Goal: Check status: Check status

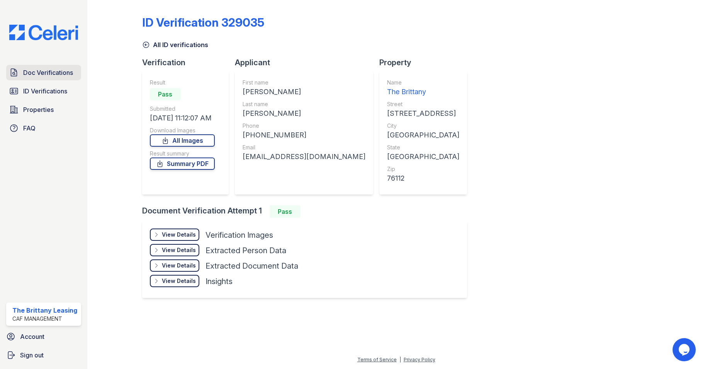
drag, startPoint x: 58, startPoint y: 91, endPoint x: 57, endPoint y: 73, distance: 17.8
click at [58, 91] on span "ID Verifications" at bounding box center [45, 91] width 44 height 9
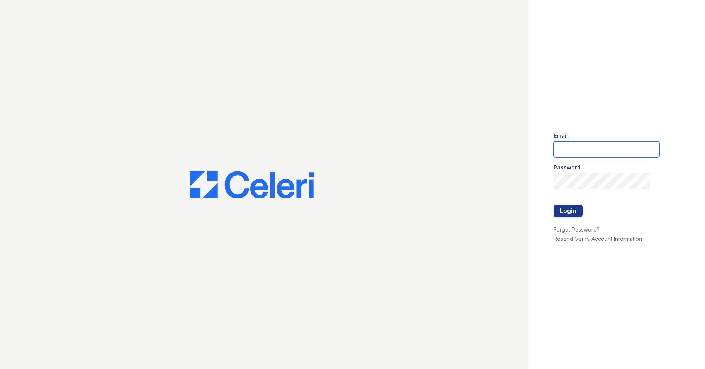
type input "brittany.pm@cafmanagement.com"
click at [572, 213] on button "Login" at bounding box center [568, 211] width 29 height 12
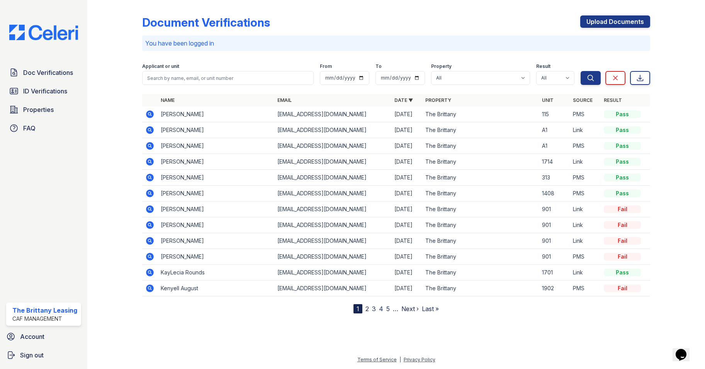
click at [151, 114] on icon at bounding box center [150, 114] width 8 height 8
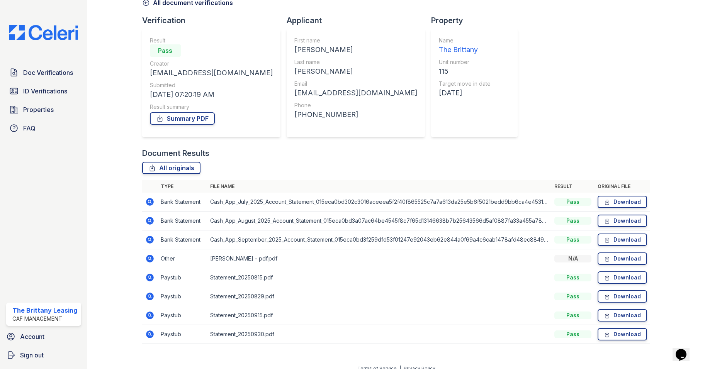
scroll to position [51, 0]
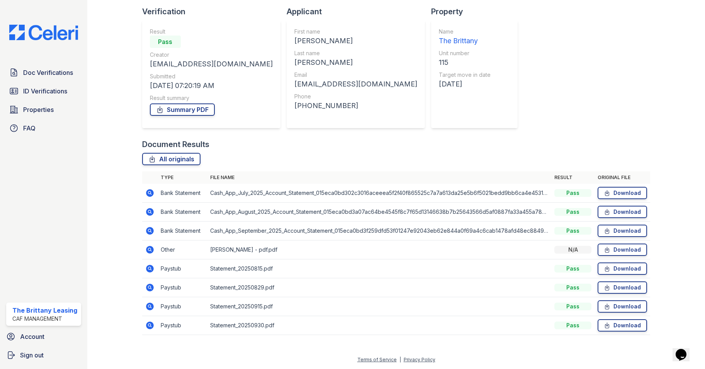
click at [151, 250] on icon at bounding box center [150, 250] width 8 height 8
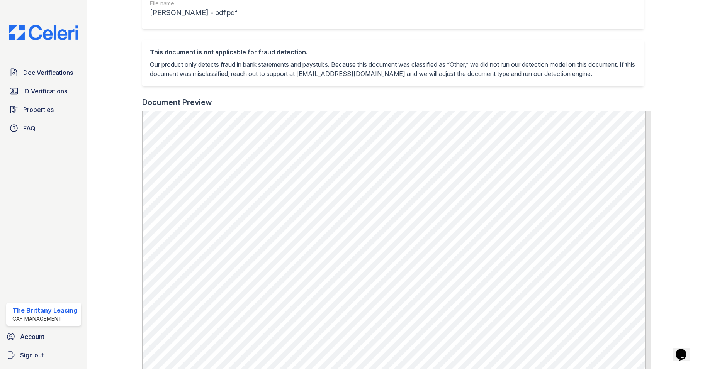
scroll to position [155, 0]
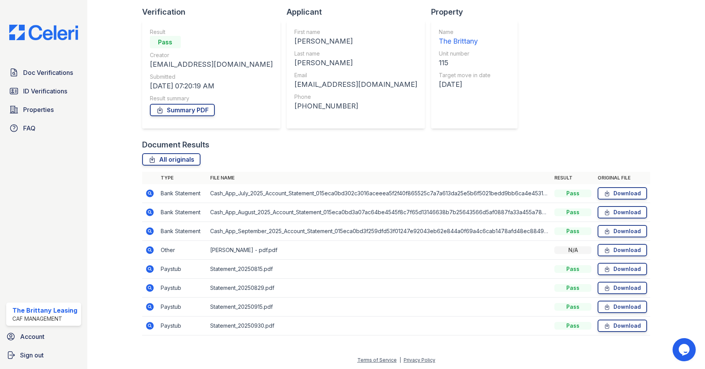
scroll to position [51, 0]
click at [149, 322] on icon at bounding box center [150, 326] width 8 height 8
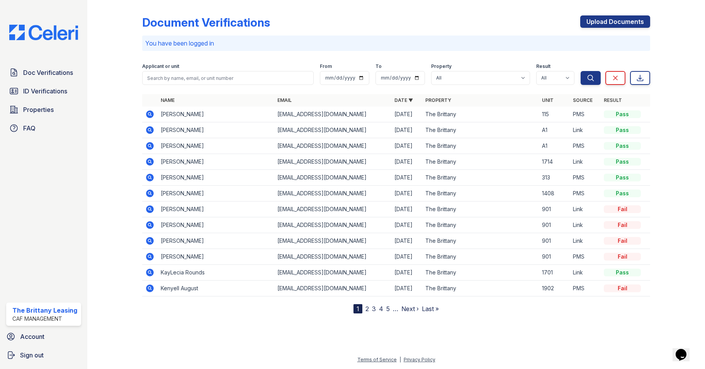
click at [148, 173] on icon at bounding box center [149, 177] width 9 height 9
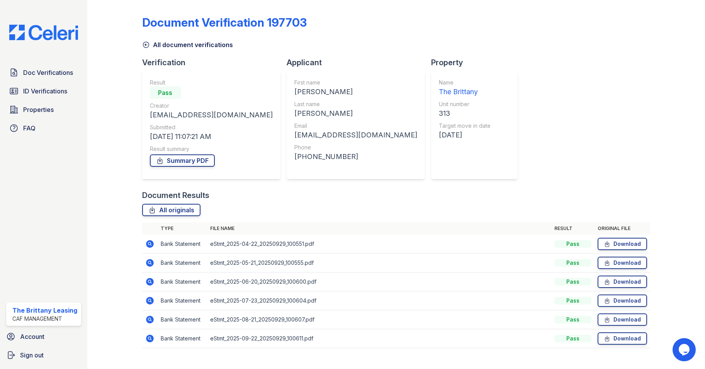
scroll to position [13, 0]
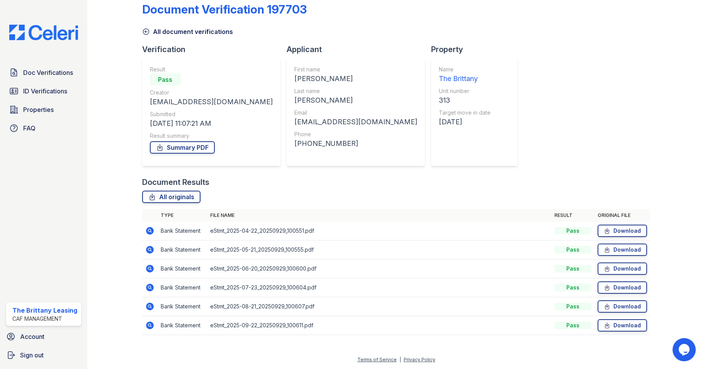
click at [151, 326] on icon at bounding box center [150, 326] width 8 height 8
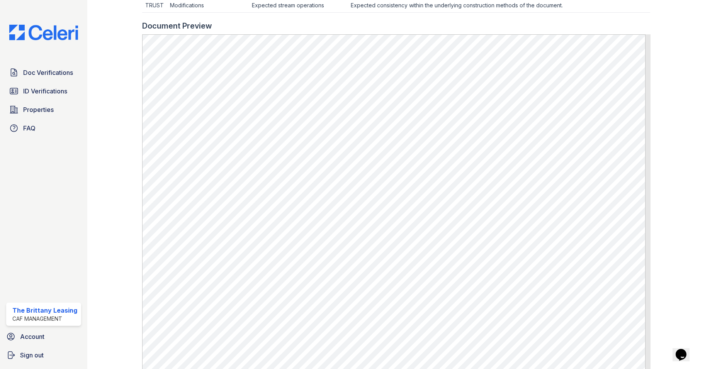
scroll to position [348, 0]
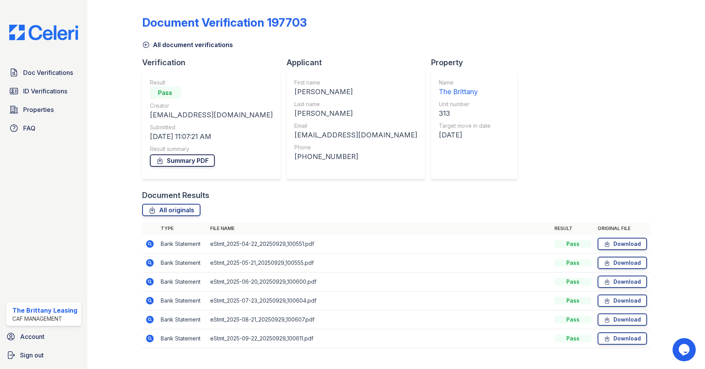
click at [181, 157] on link "Summary PDF" at bounding box center [182, 161] width 65 height 12
click at [147, 41] on icon at bounding box center [146, 45] width 8 height 8
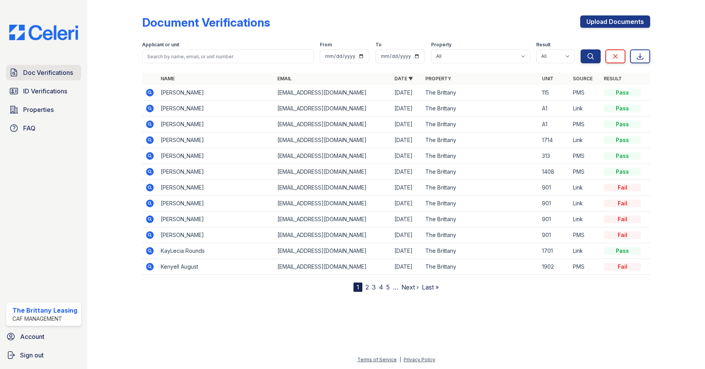
click at [47, 78] on link "Doc Verifications" at bounding box center [43, 72] width 75 height 15
click at [39, 95] on span "ID Verifications" at bounding box center [45, 91] width 44 height 9
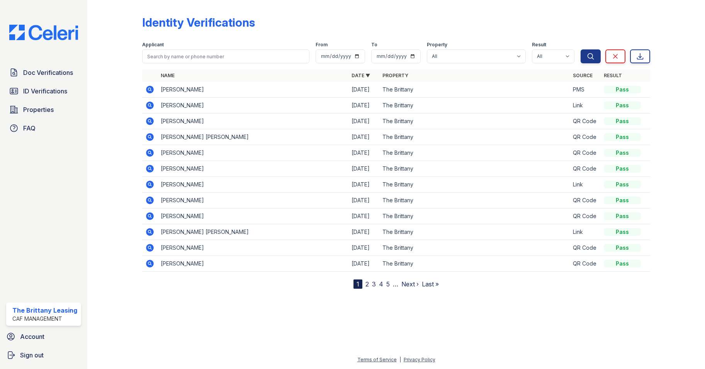
click at [149, 231] on icon at bounding box center [149, 232] width 2 height 2
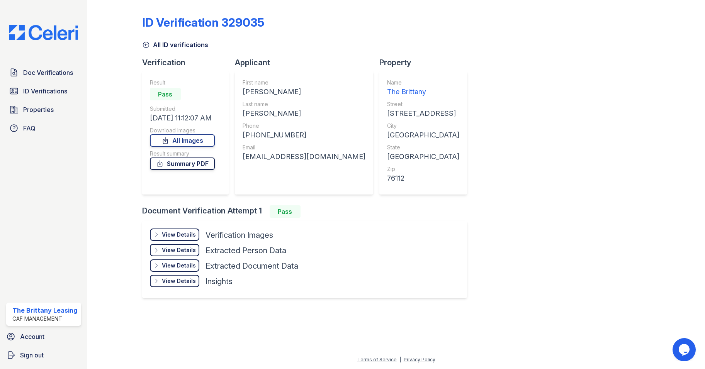
click at [181, 167] on link "Summary PDF" at bounding box center [182, 164] width 65 height 12
drag, startPoint x: 174, startPoint y: 233, endPoint x: 187, endPoint y: 248, distance: 19.4
click at [174, 233] on div "View Details" at bounding box center [179, 235] width 34 height 8
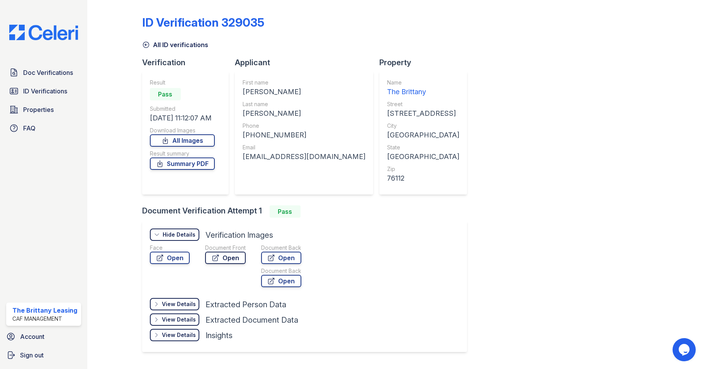
click at [219, 256] on link "Open" at bounding box center [225, 258] width 41 height 12
